Goal: Task Accomplishment & Management: Manage account settings

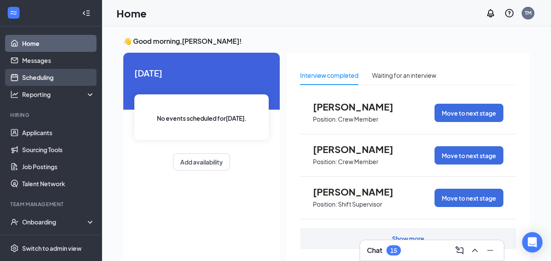
click at [57, 77] on link "Scheduling" at bounding box center [58, 77] width 73 height 17
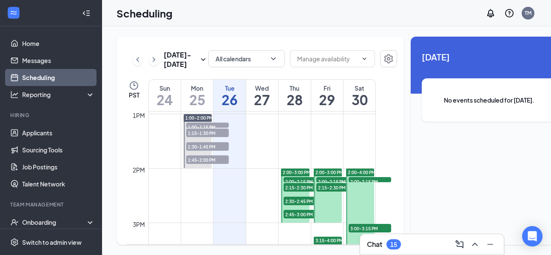
scroll to position [706, 0]
click at [293, 192] on div "2:15-2:30 PM 1" at bounding box center [305, 187] width 44 height 10
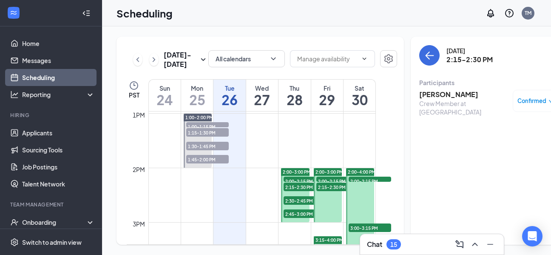
click at [294, 175] on span "2:00-3:00 PM" at bounding box center [297, 172] width 28 height 6
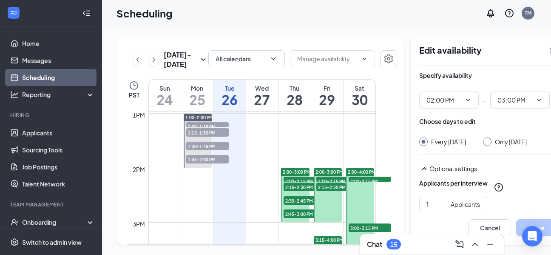
type input "02:00 PM"
type input "03:00 PM"
click at [293, 191] on span "2:15-2:30 PM" at bounding box center [305, 186] width 43 height 9
